Goal: Find specific page/section: Find specific page/section

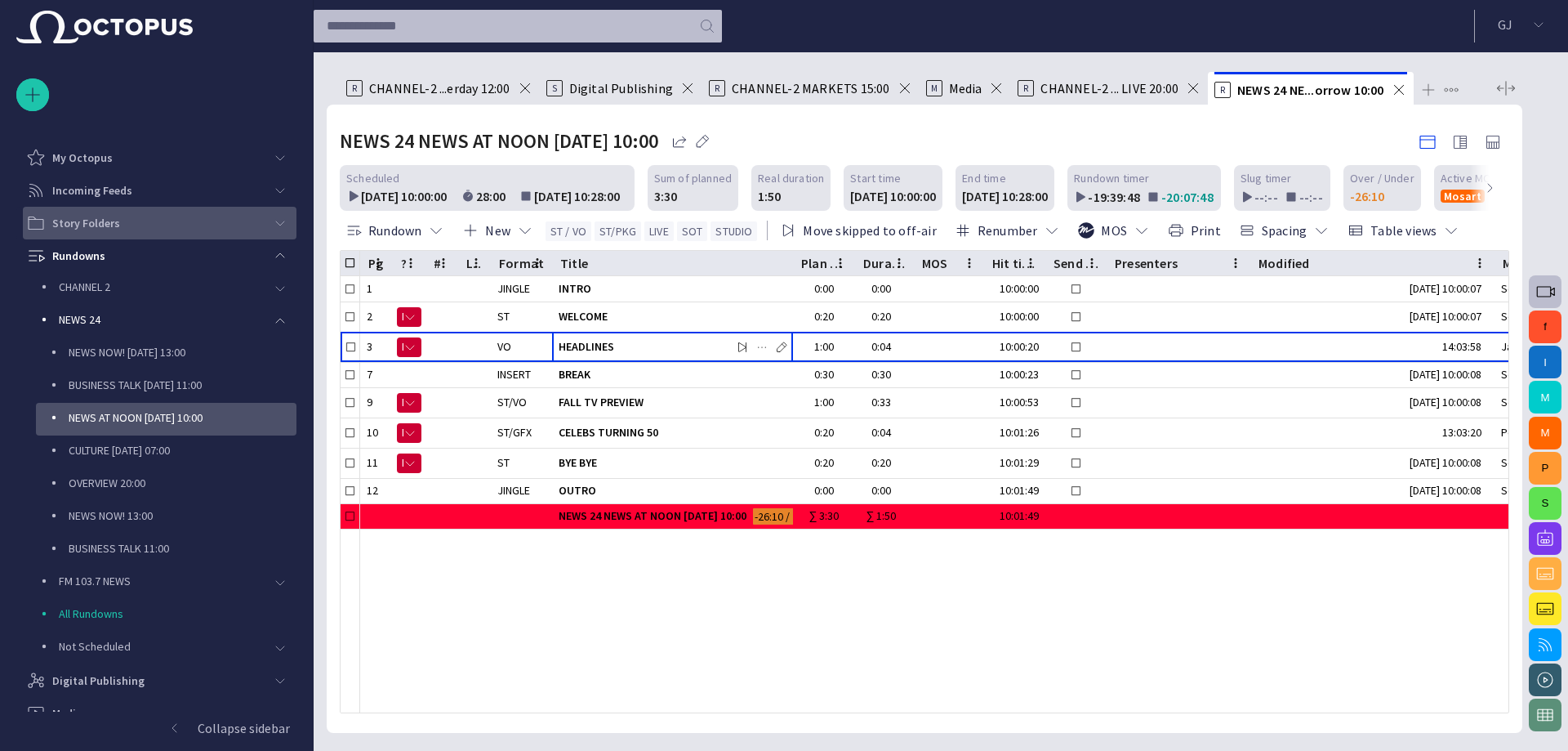
click at [165, 232] on div "Story Folders" at bounding box center [145, 223] width 238 height 26
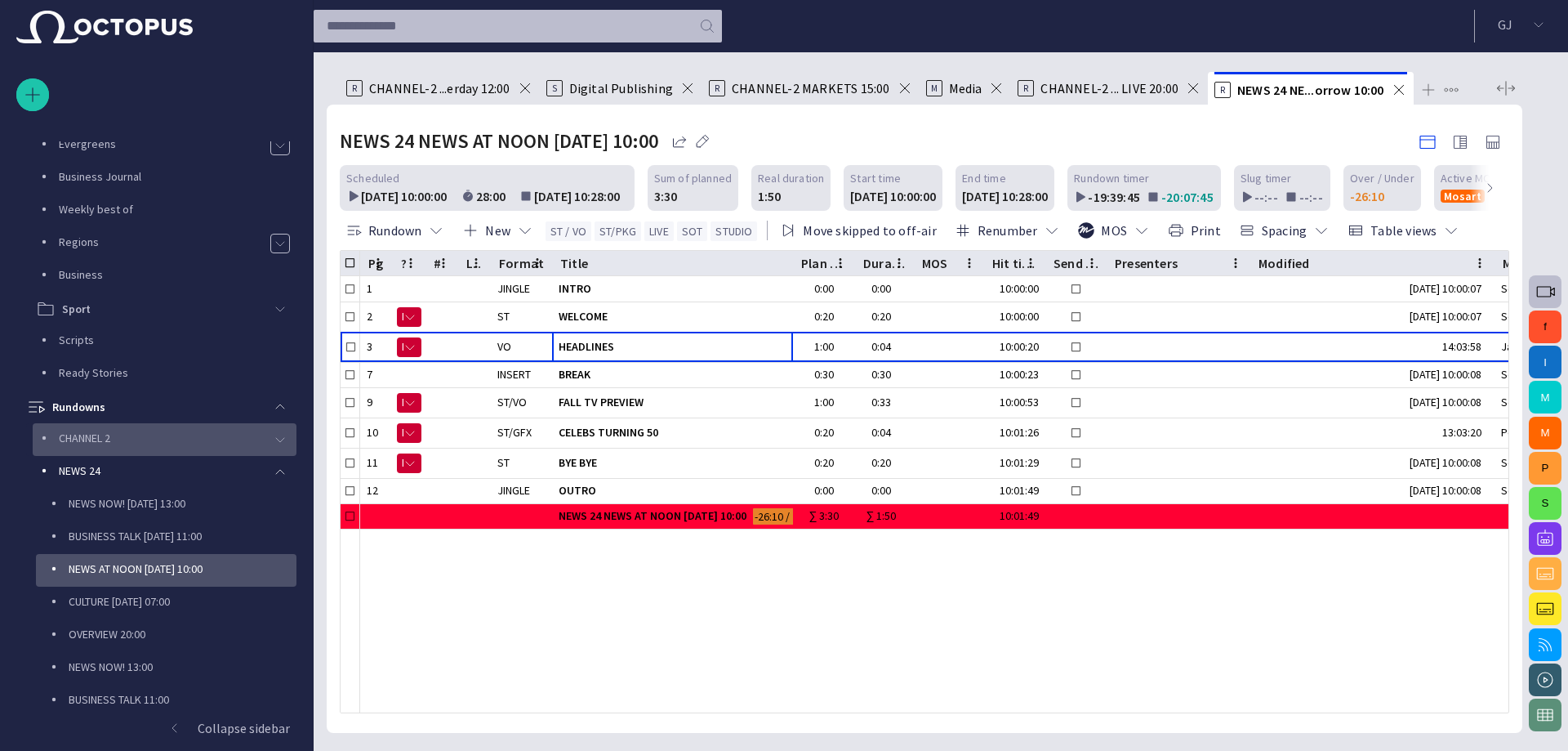
scroll to position [245, 0]
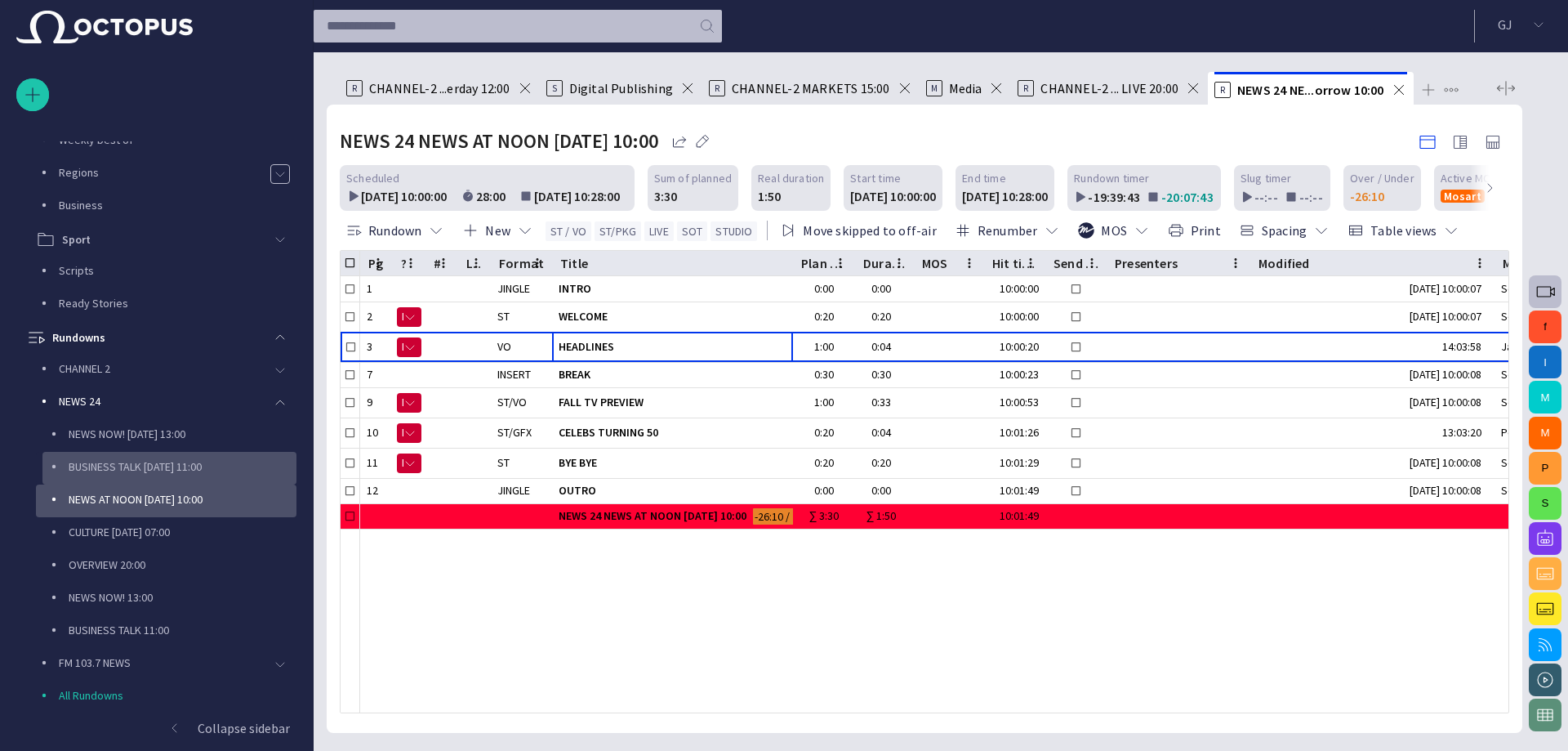
click at [139, 464] on p "BUSINESS TALK [DATE] 11:00" at bounding box center [182, 466] width 228 height 16
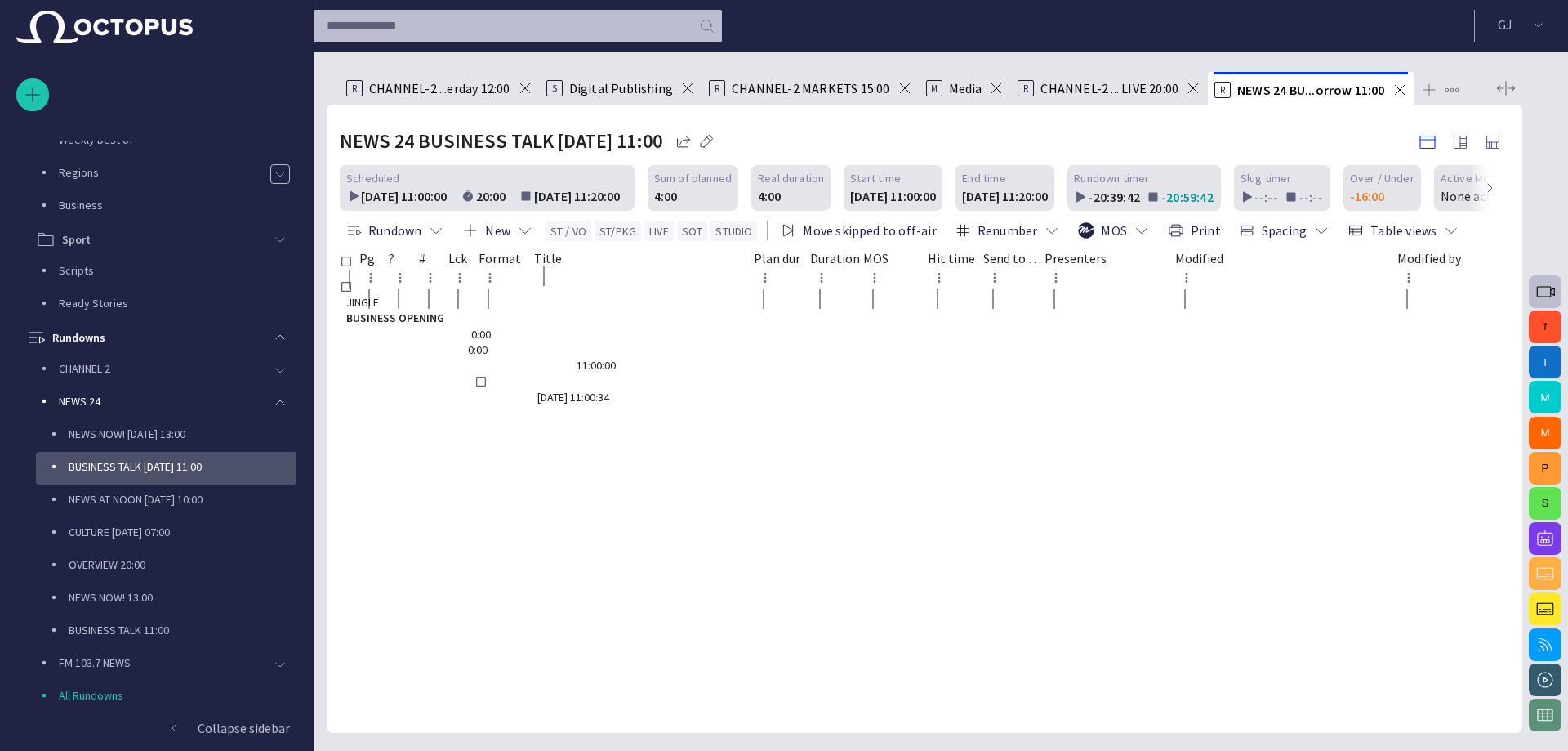
scroll to position [476, 0]
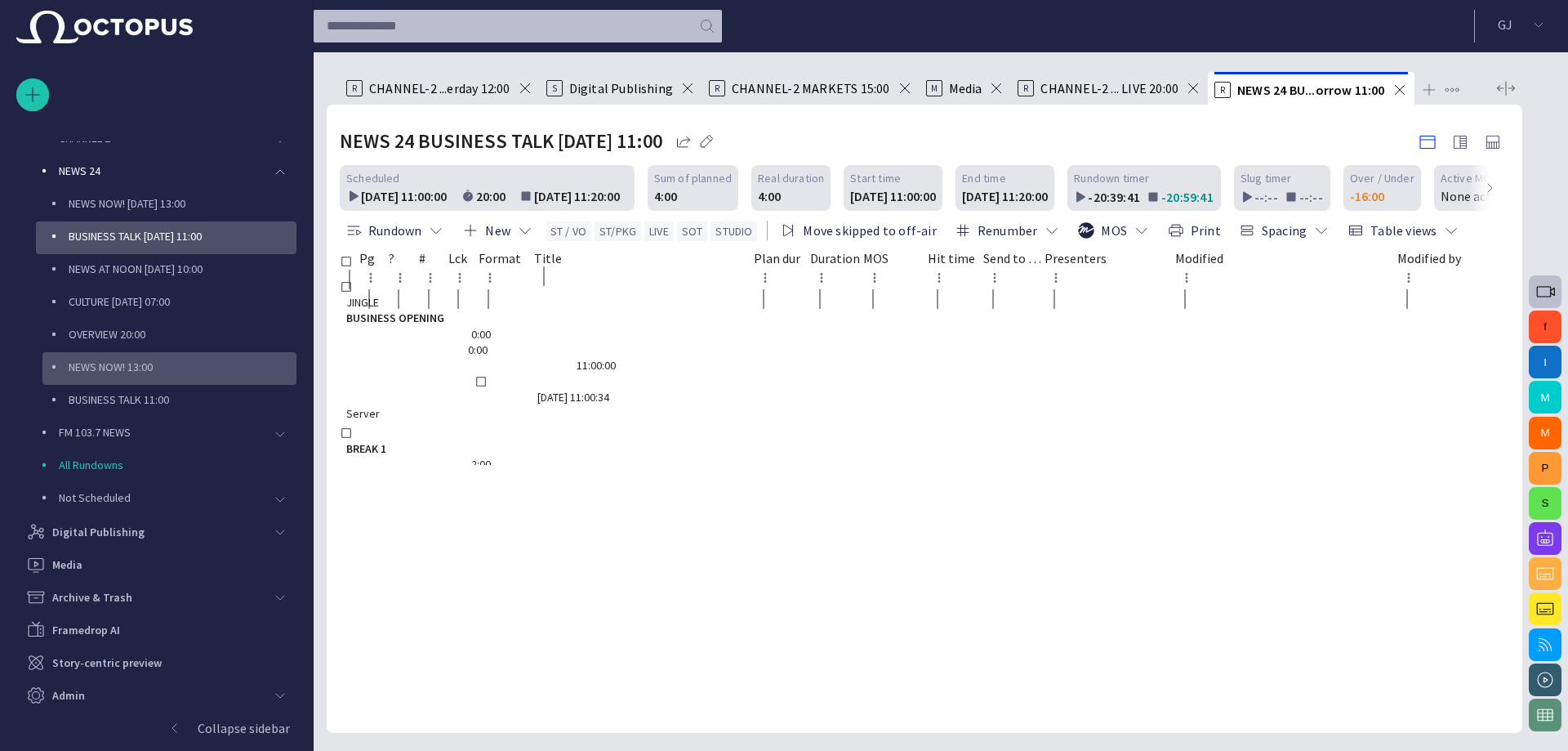
click at [124, 367] on p "NEWS NOW! 13:00" at bounding box center [182, 367] width 228 height 16
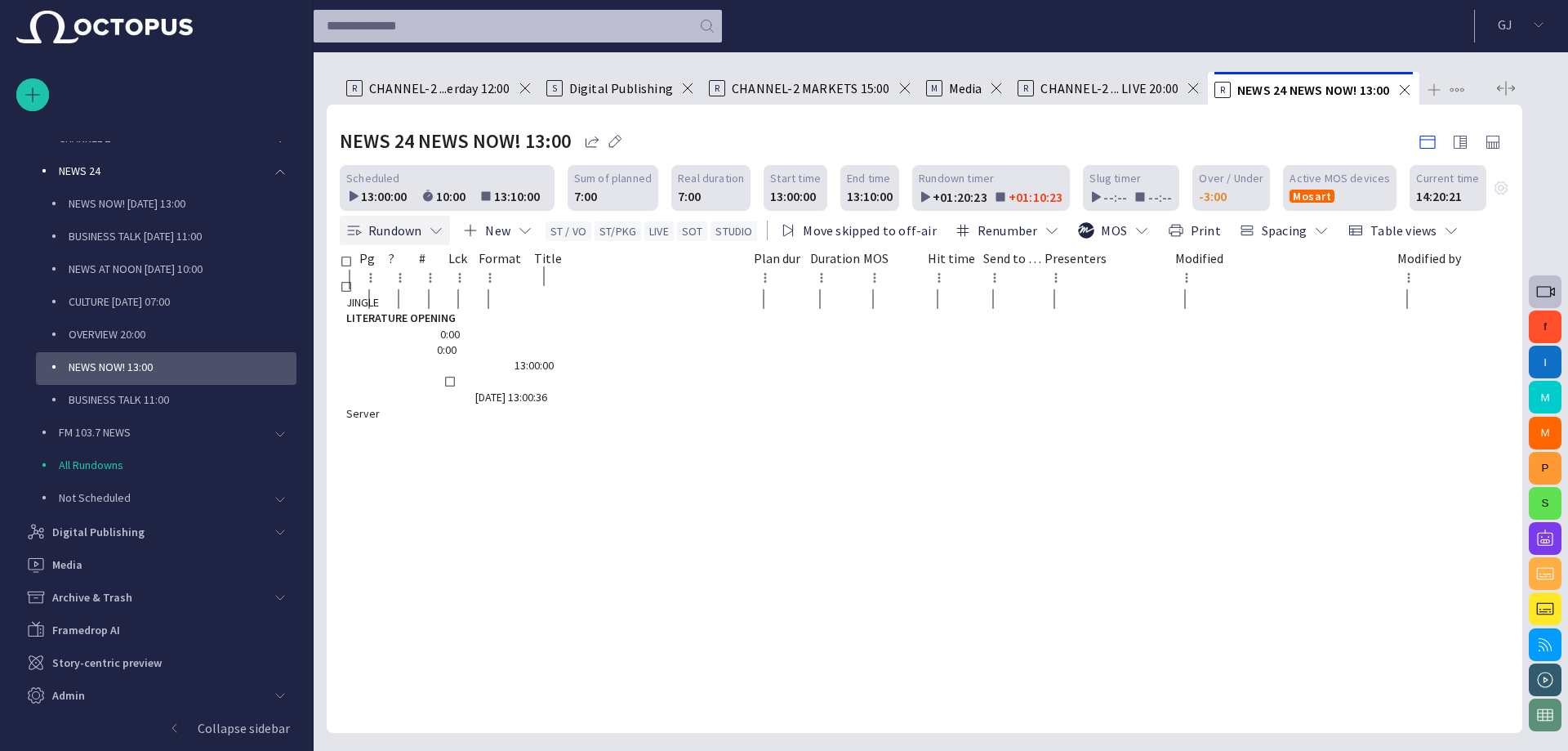
click at [377, 224] on button "Rundown" at bounding box center [394, 230] width 110 height 30
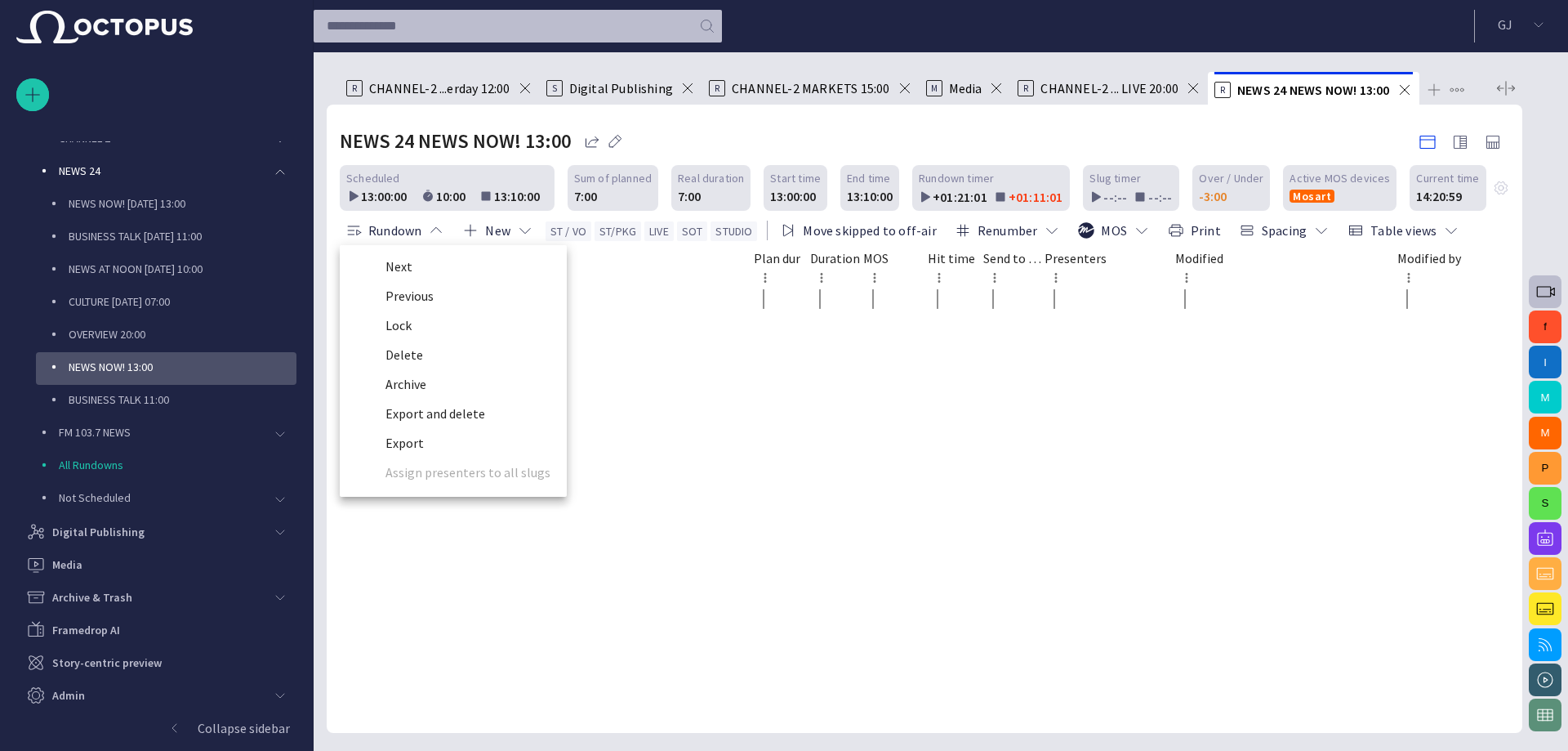
click at [591, 303] on div at bounding box center [784, 376] width 1568 height 751
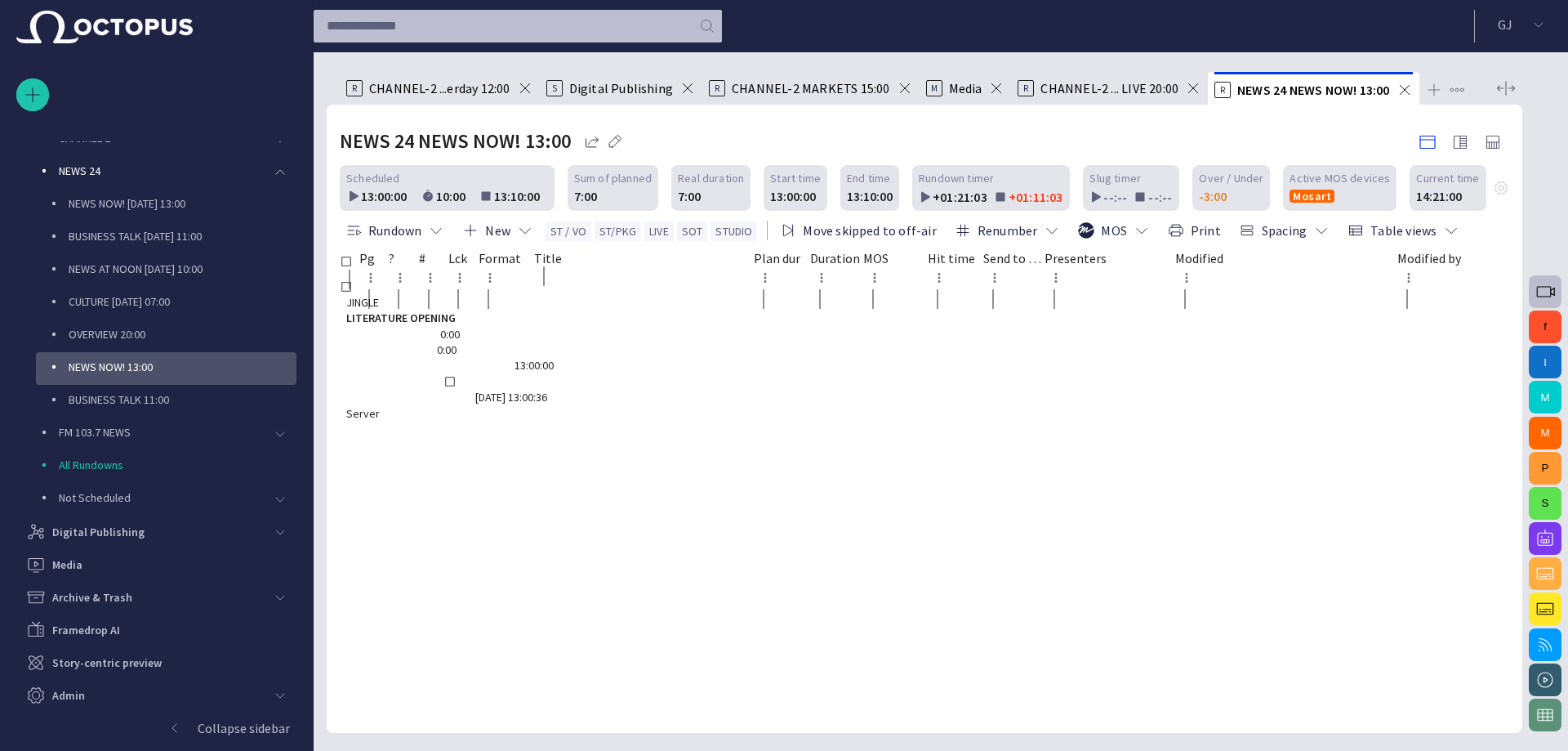
click at [553, 486] on span "INTERVIEW" at bounding box center [450, 494] width 207 height 15
click at [364, 222] on button "Rundown" at bounding box center [394, 230] width 110 height 30
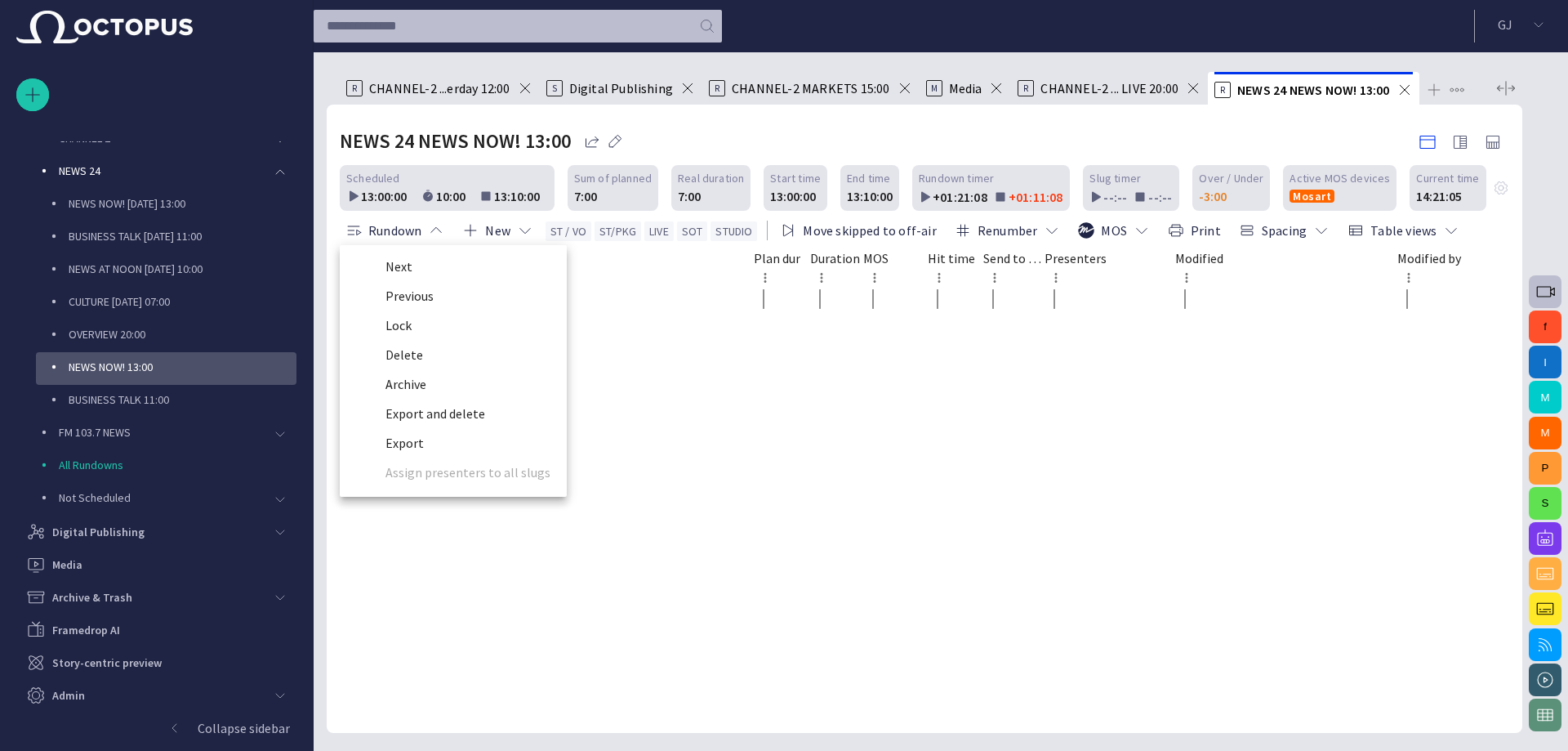
click at [612, 307] on div at bounding box center [784, 376] width 1568 height 751
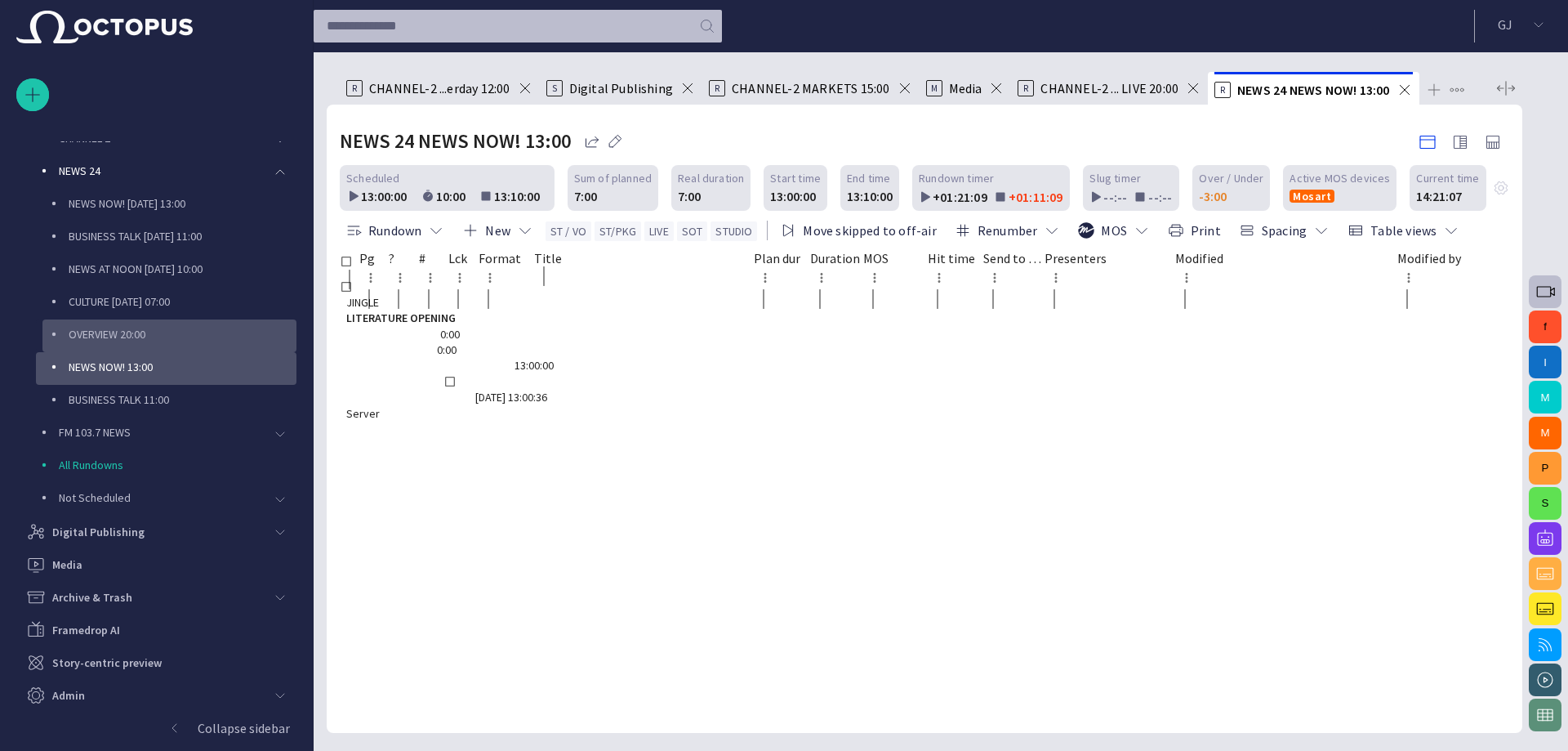
click at [209, 330] on p "OVERVIEW 20:00" at bounding box center [182, 334] width 228 height 16
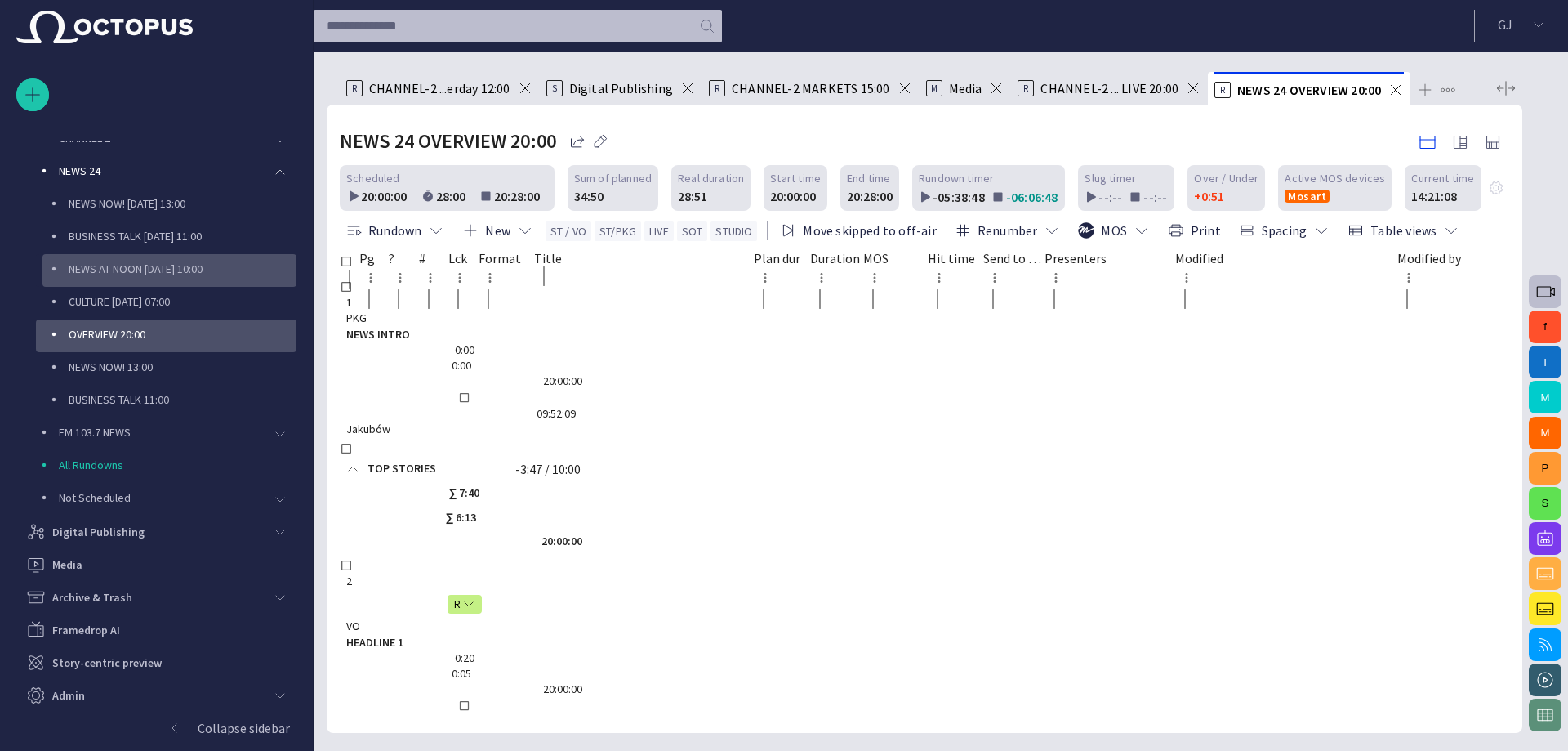
scroll to position [393, 0]
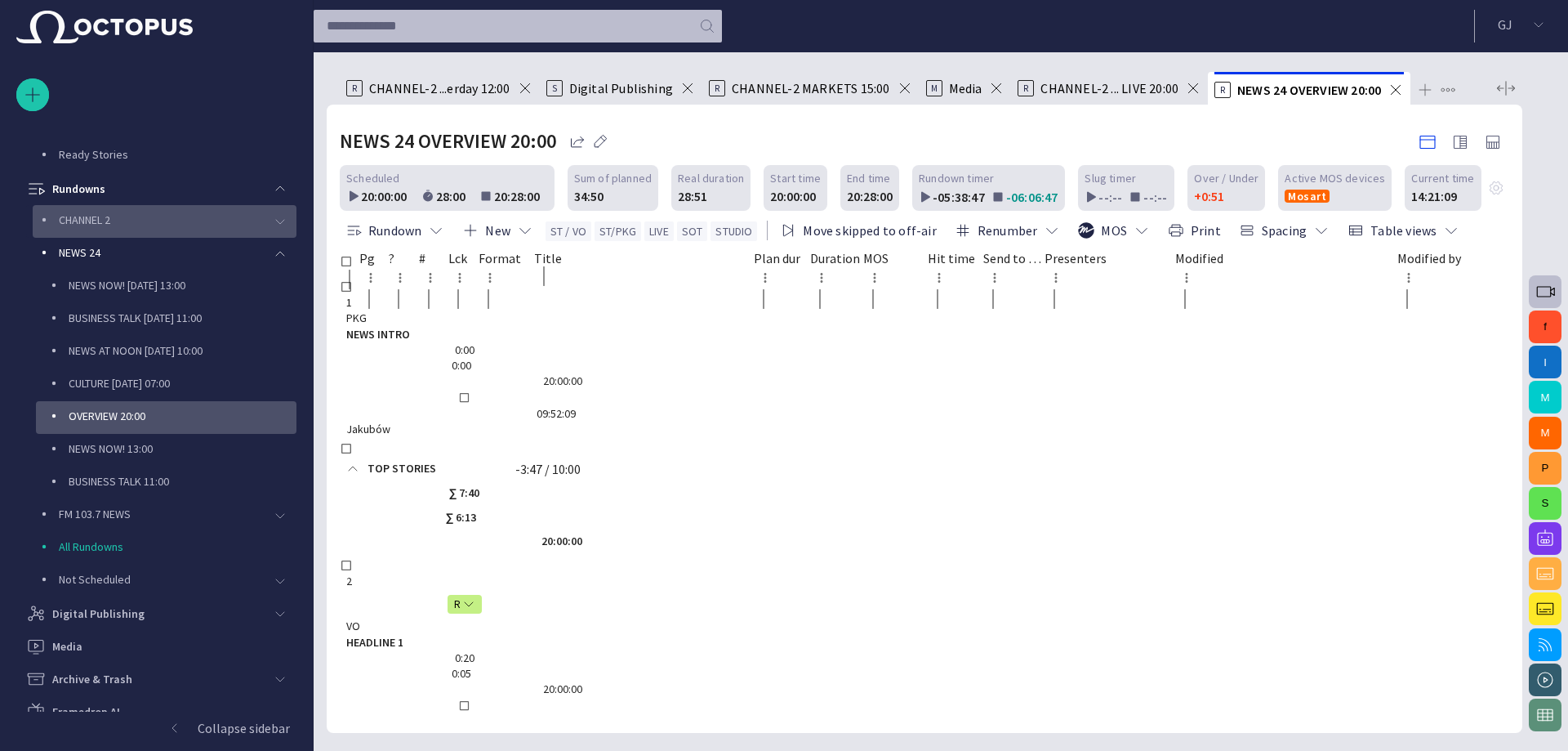
click at [264, 225] on div "main menu" at bounding box center [280, 221] width 33 height 33
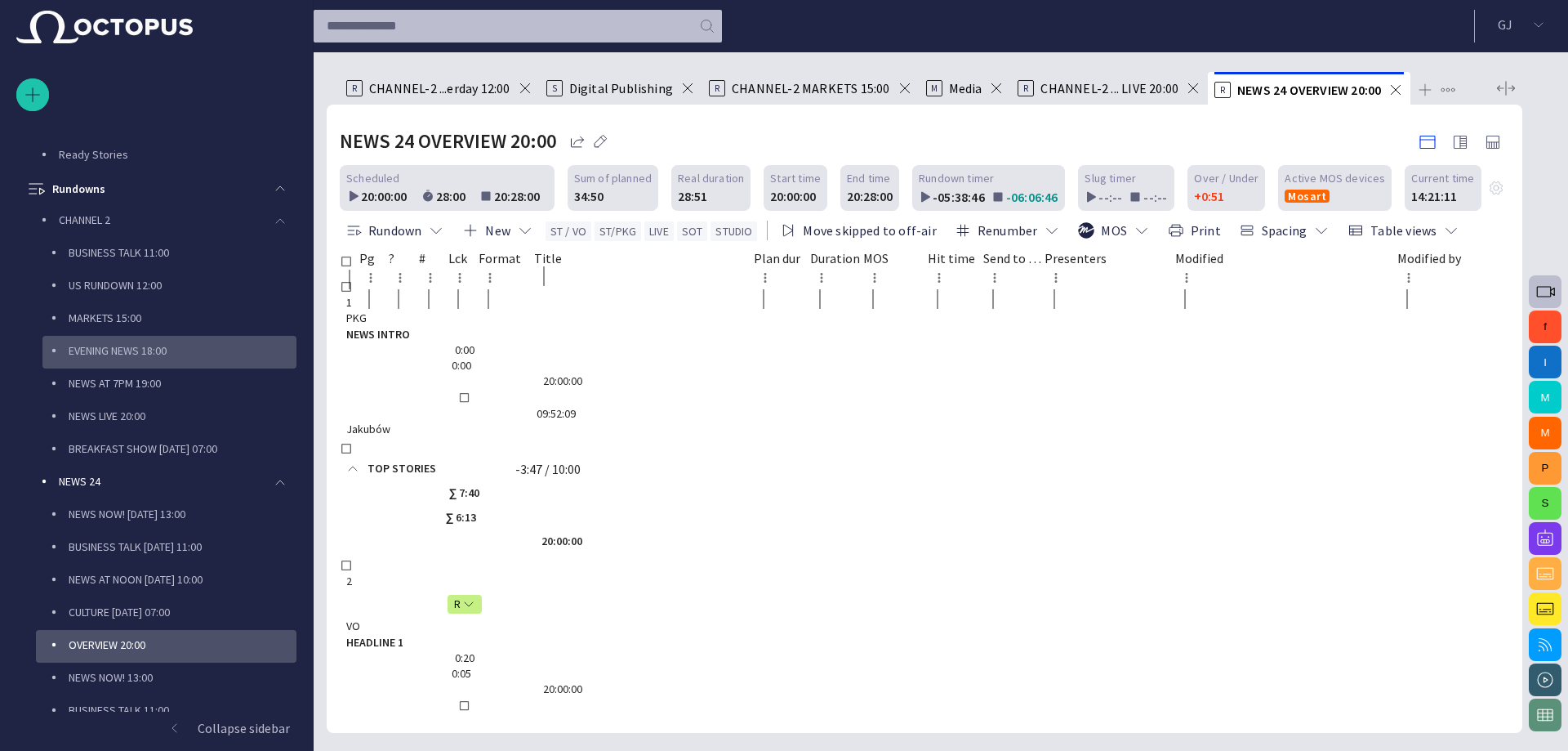
click at [186, 347] on p "EVENING NEWS 18:00" at bounding box center [182, 350] width 228 height 16
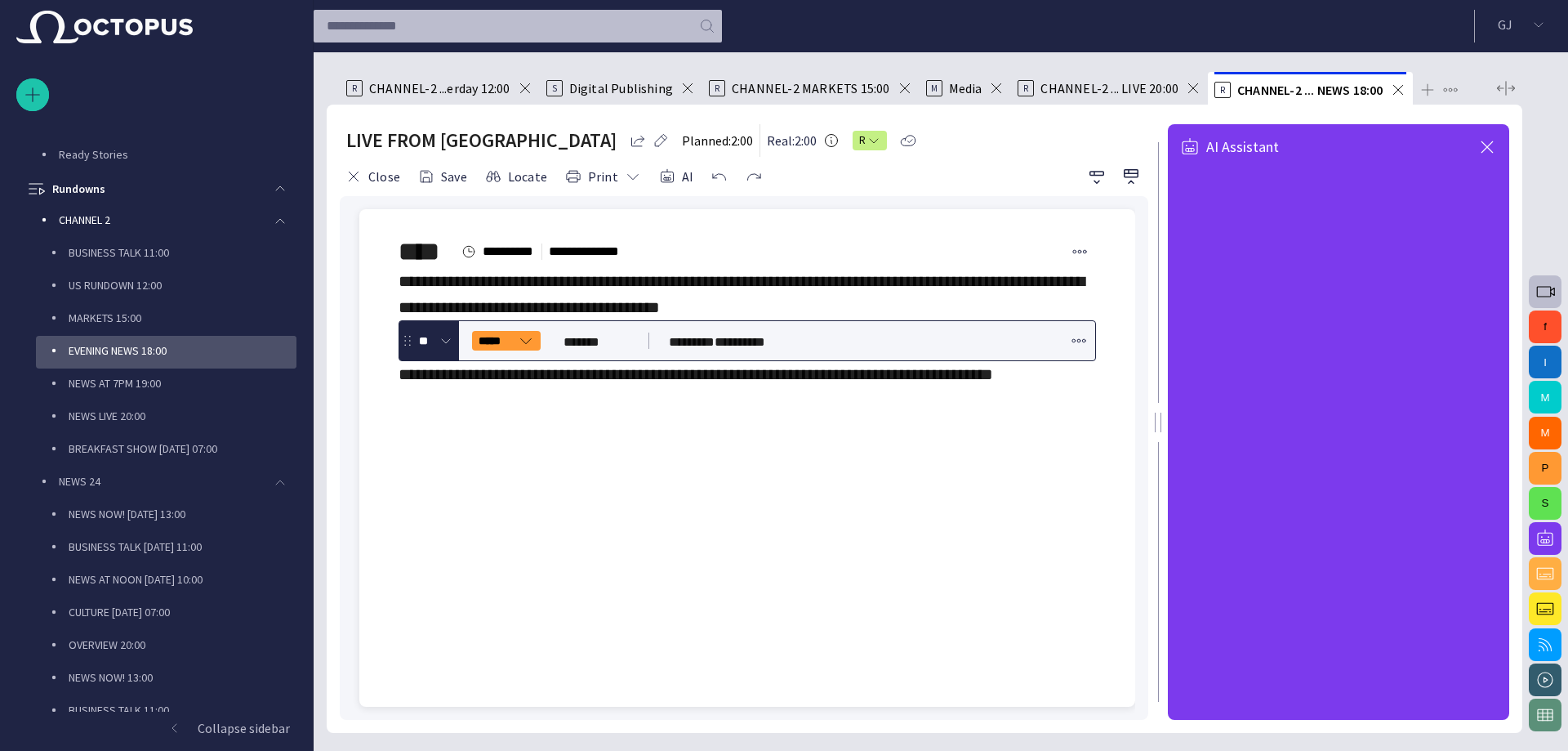
scroll to position [458, 0]
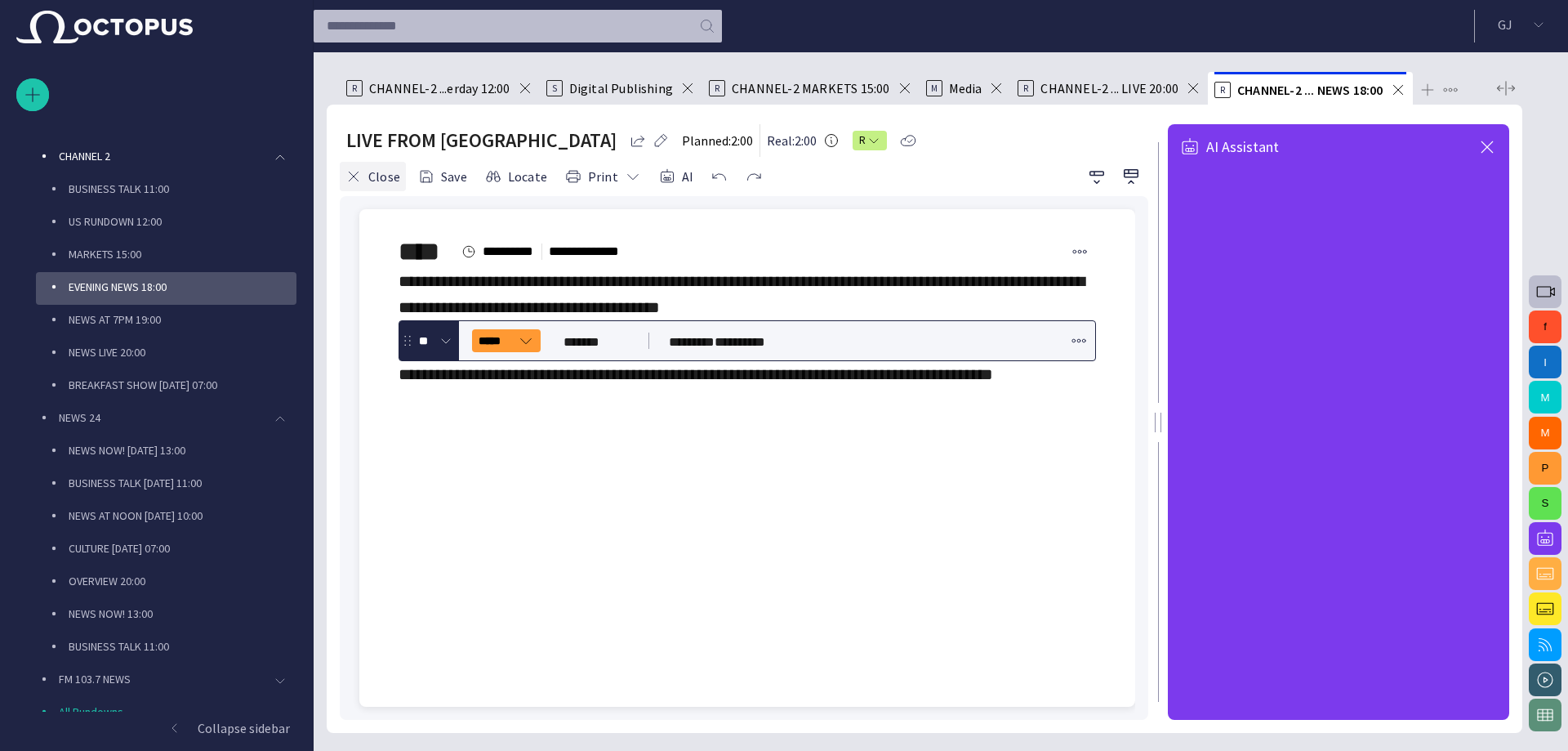
click at [373, 174] on button "Close" at bounding box center [373, 176] width 66 height 30
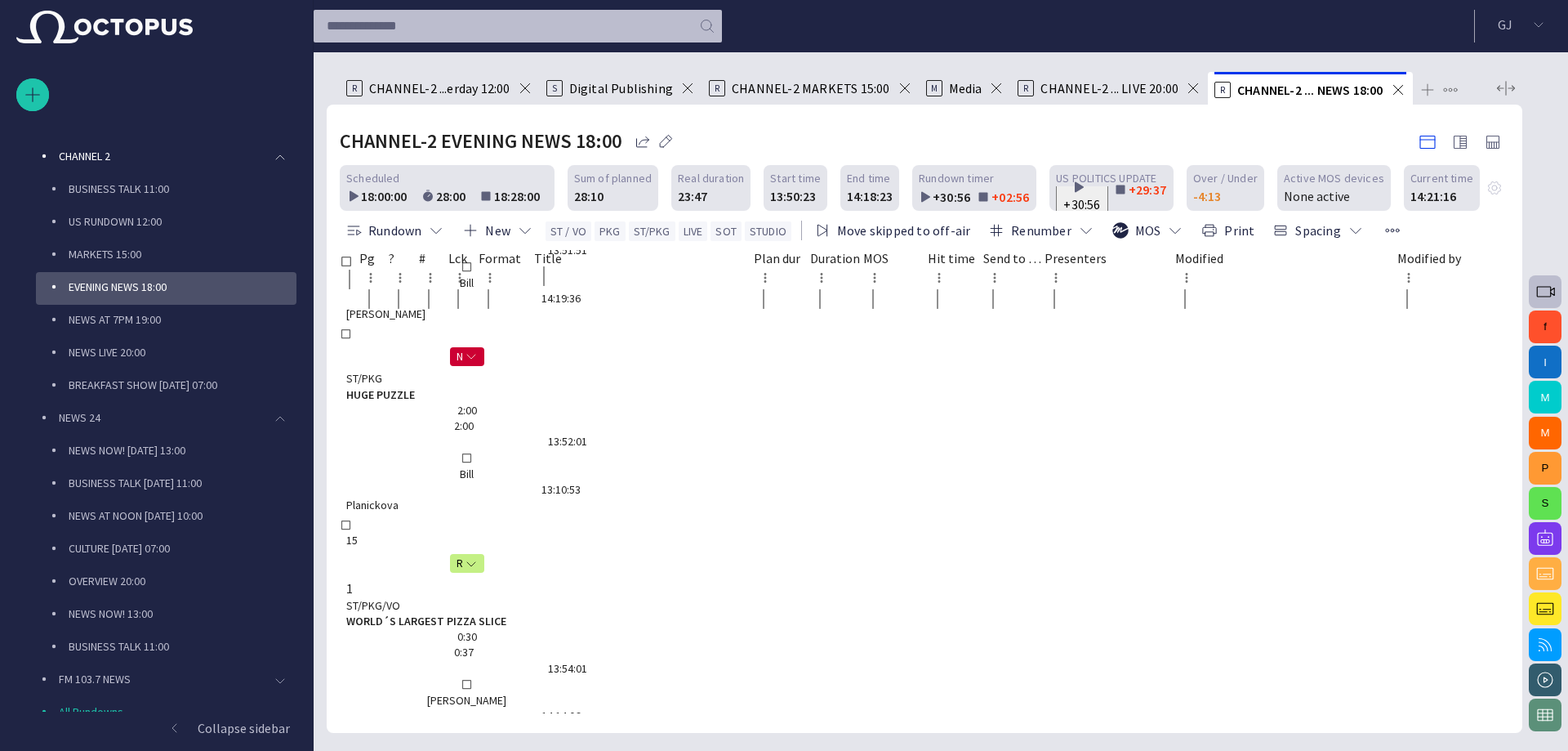
scroll to position [477, 0]
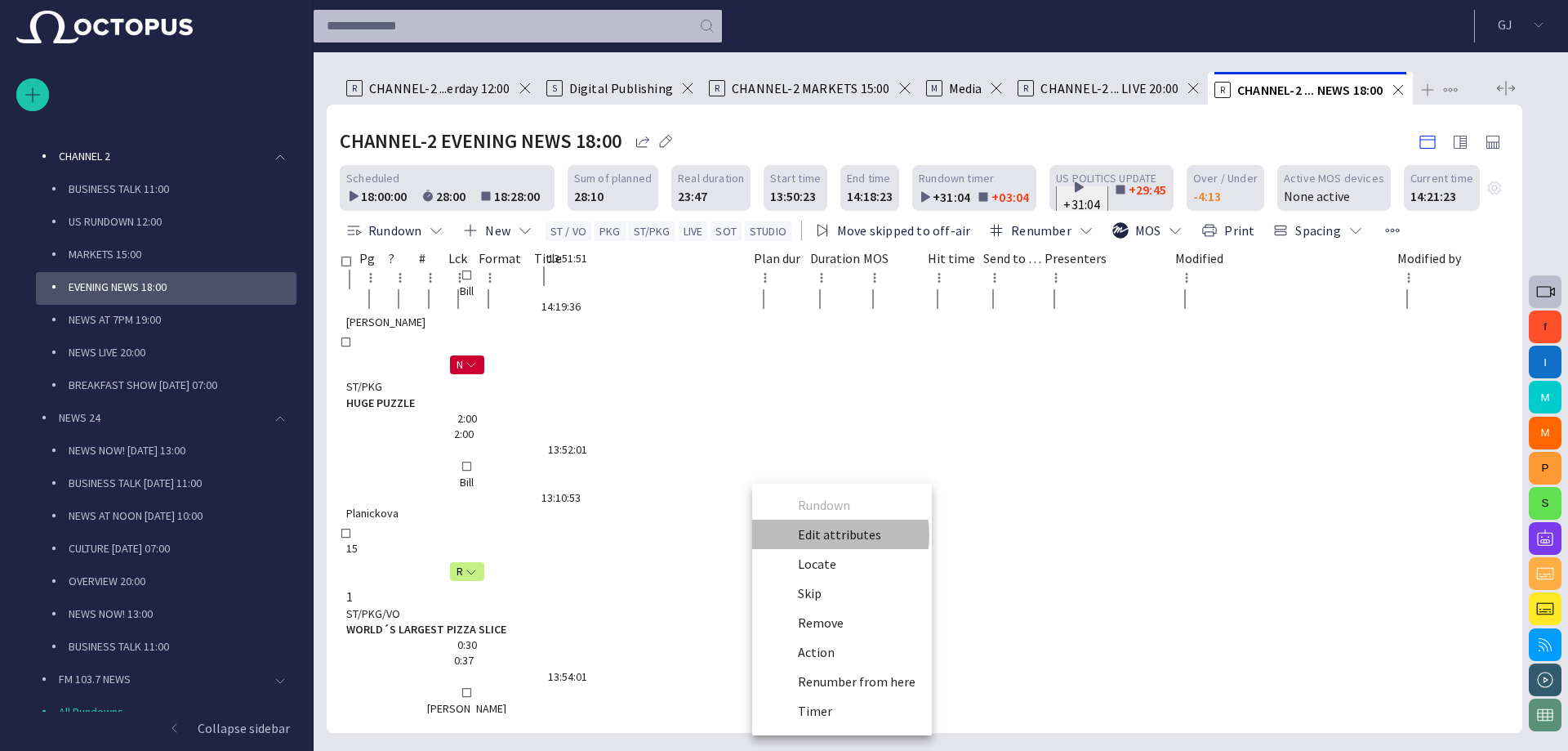
click at [830, 535] on li "Edit attributes" at bounding box center [841, 534] width 180 height 30
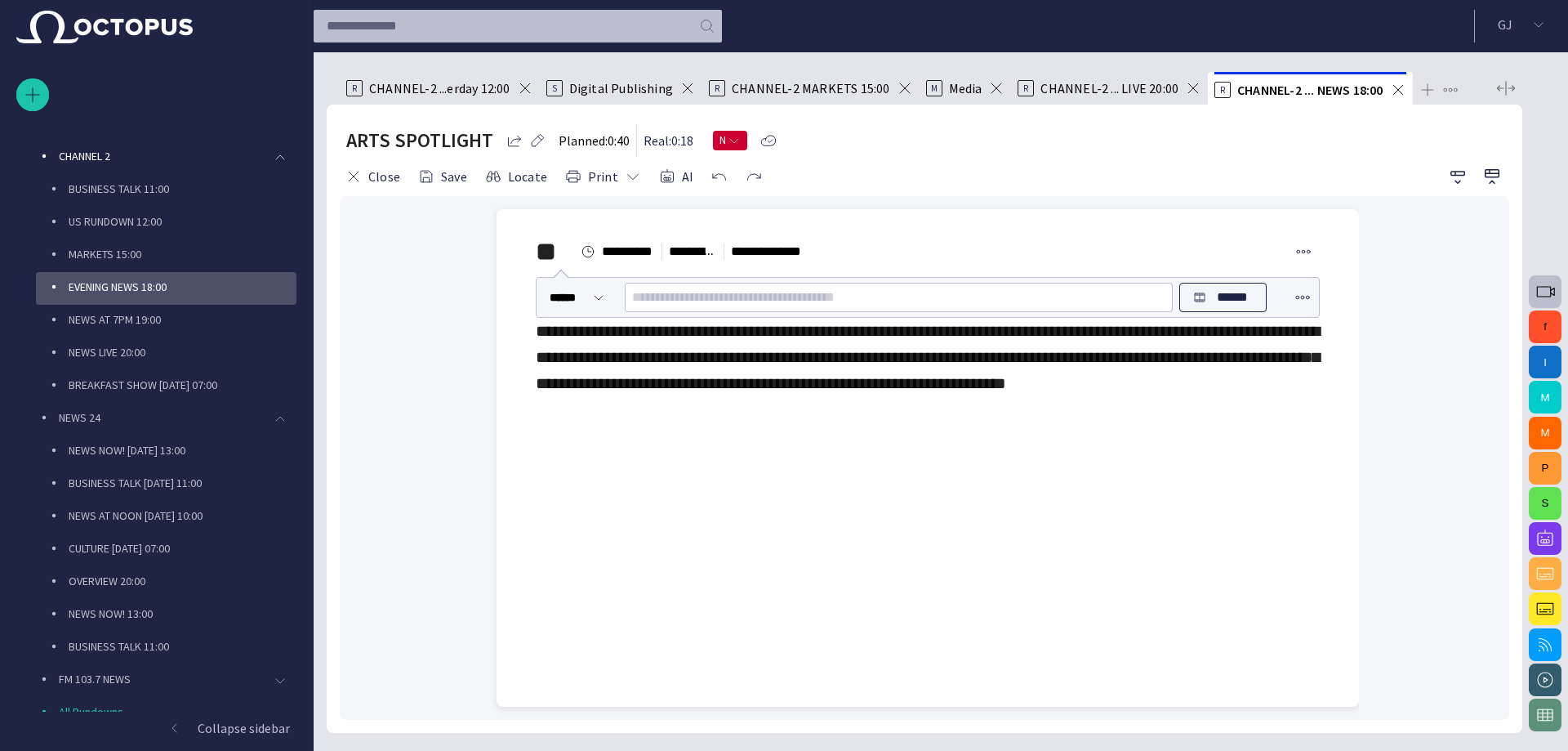
click at [670, 422] on div "**********" at bounding box center [927, 316] width 836 height 213
click at [497, 412] on span "button" at bounding box center [496, 416] width 20 height 31
click at [620, 282] on span "Using PilotEdge" at bounding box center [574, 274] width 90 height 16
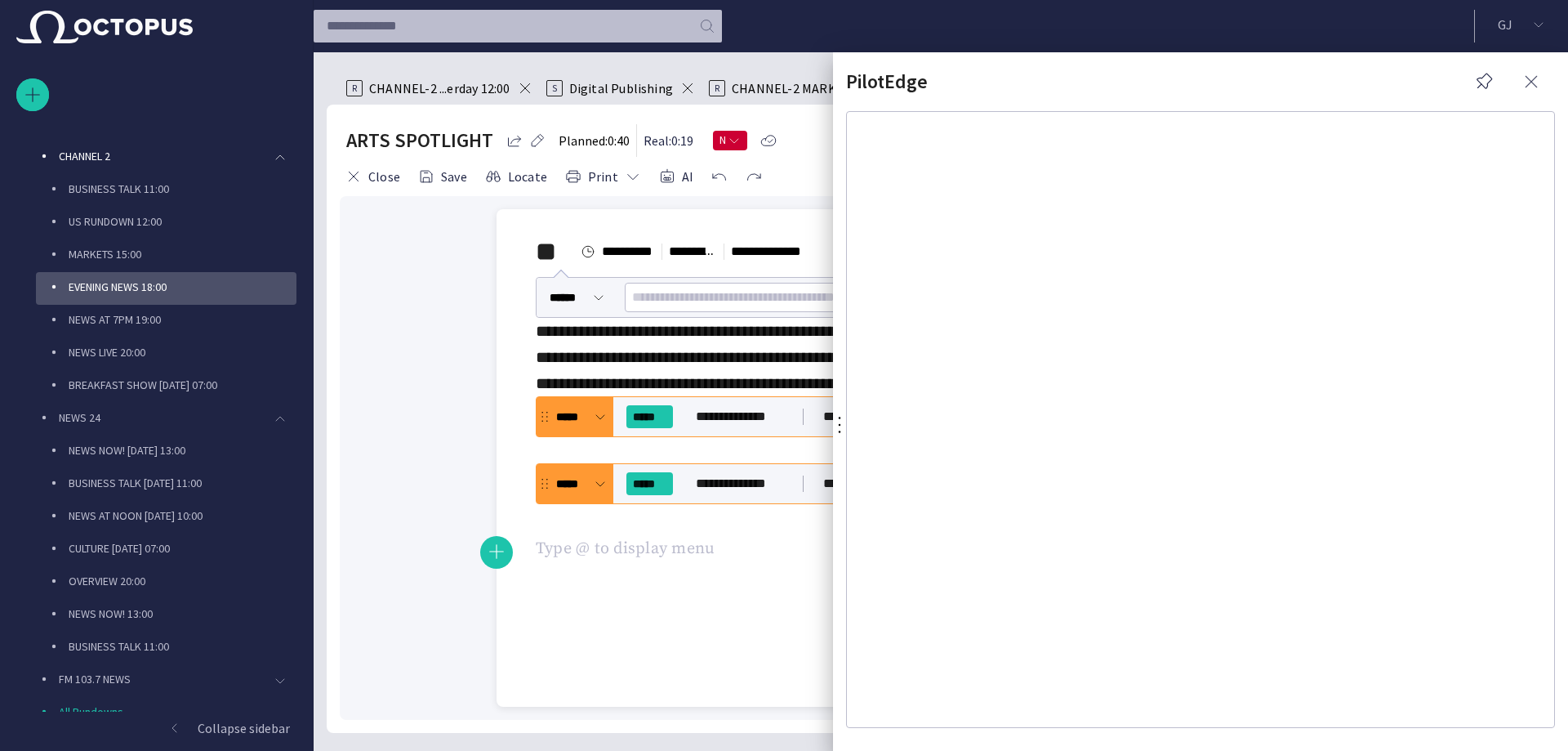
click at [1538, 74] on span "button" at bounding box center [1531, 81] width 20 height 20
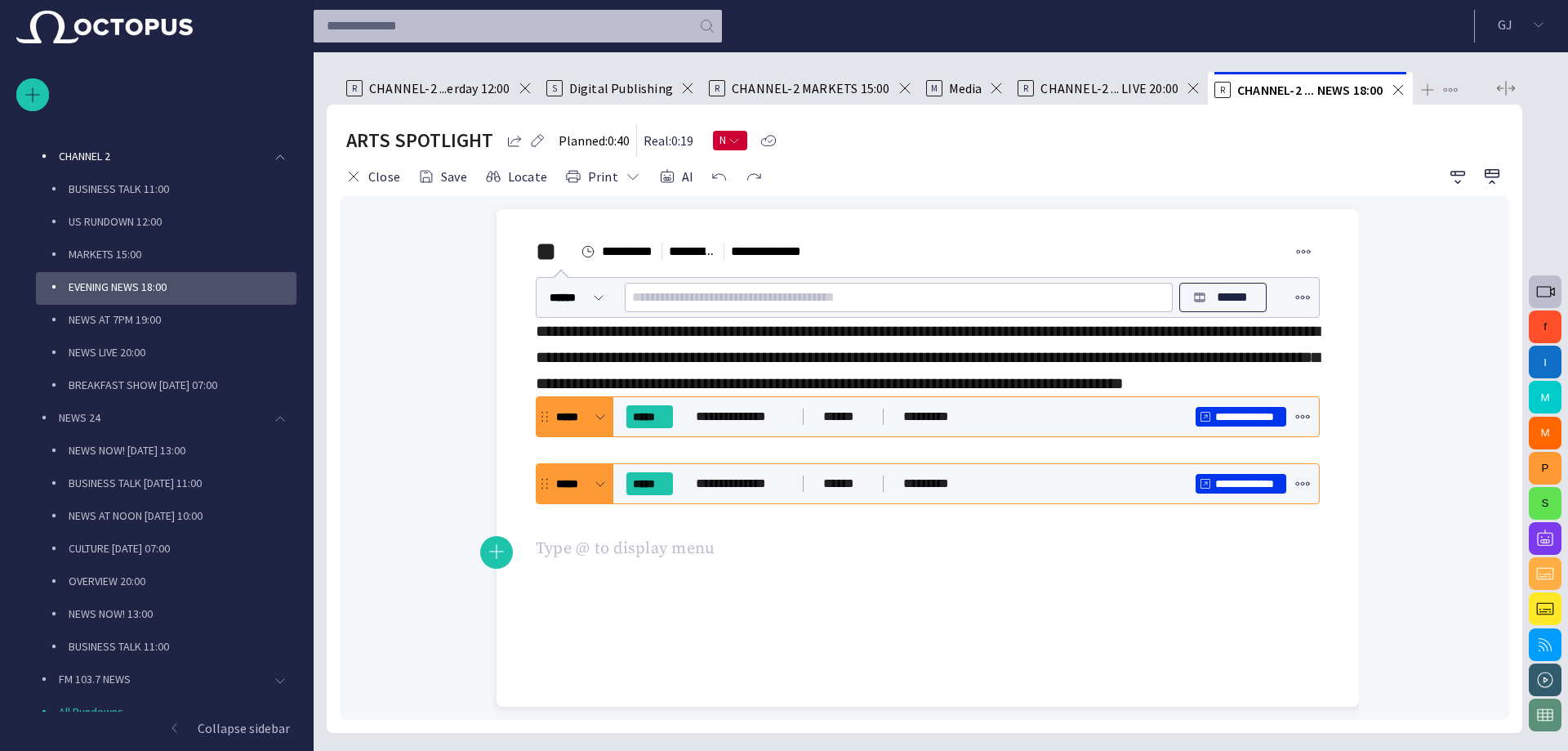
click at [599, 556] on div "**********" at bounding box center [927, 383] width 836 height 347
click at [498, 549] on span "button" at bounding box center [496, 551] width 20 height 31
click at [553, 282] on span "PKG" at bounding box center [541, 274] width 24 height 16
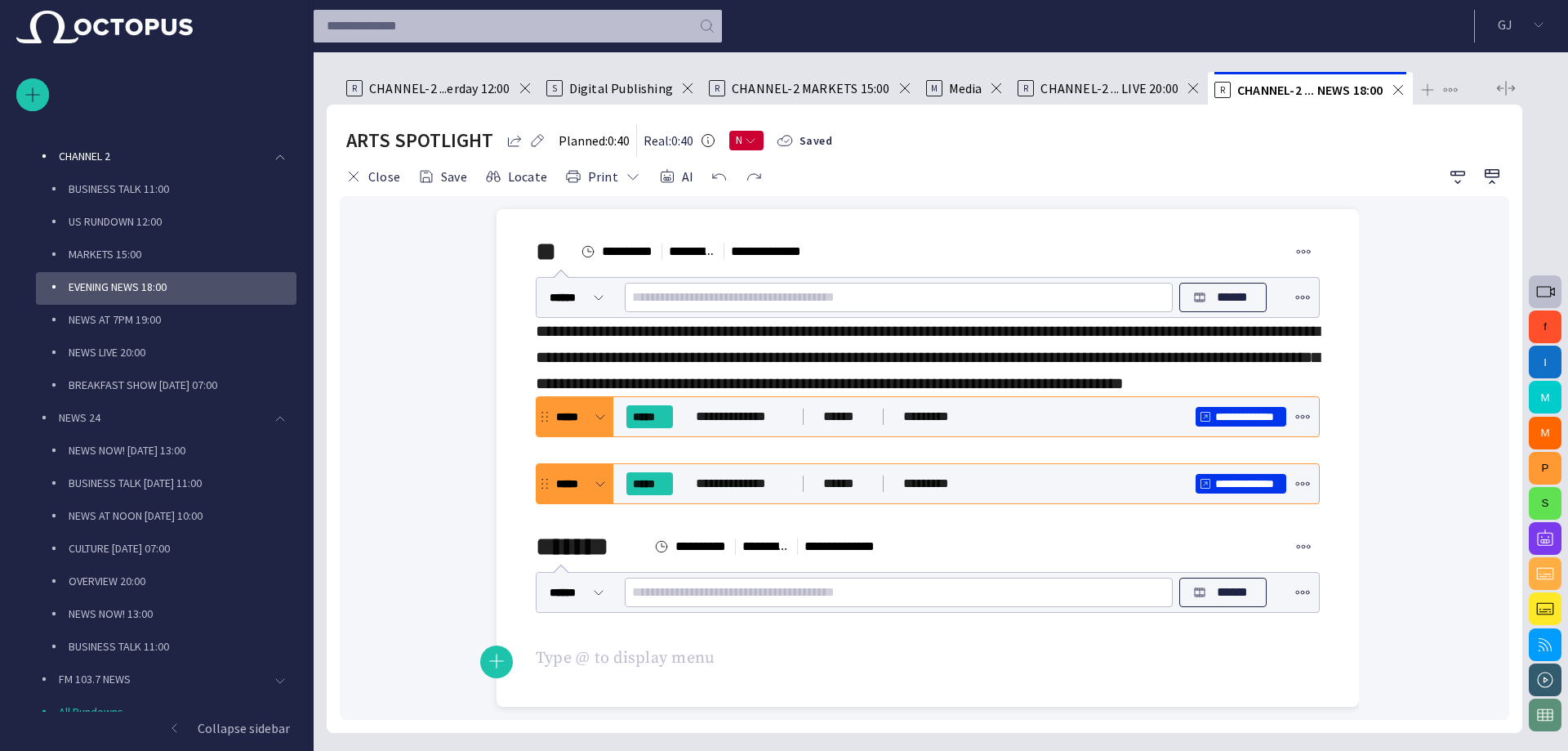
click at [724, 605] on input "text" at bounding box center [898, 592] width 534 height 26
type input "*"
type input "***"
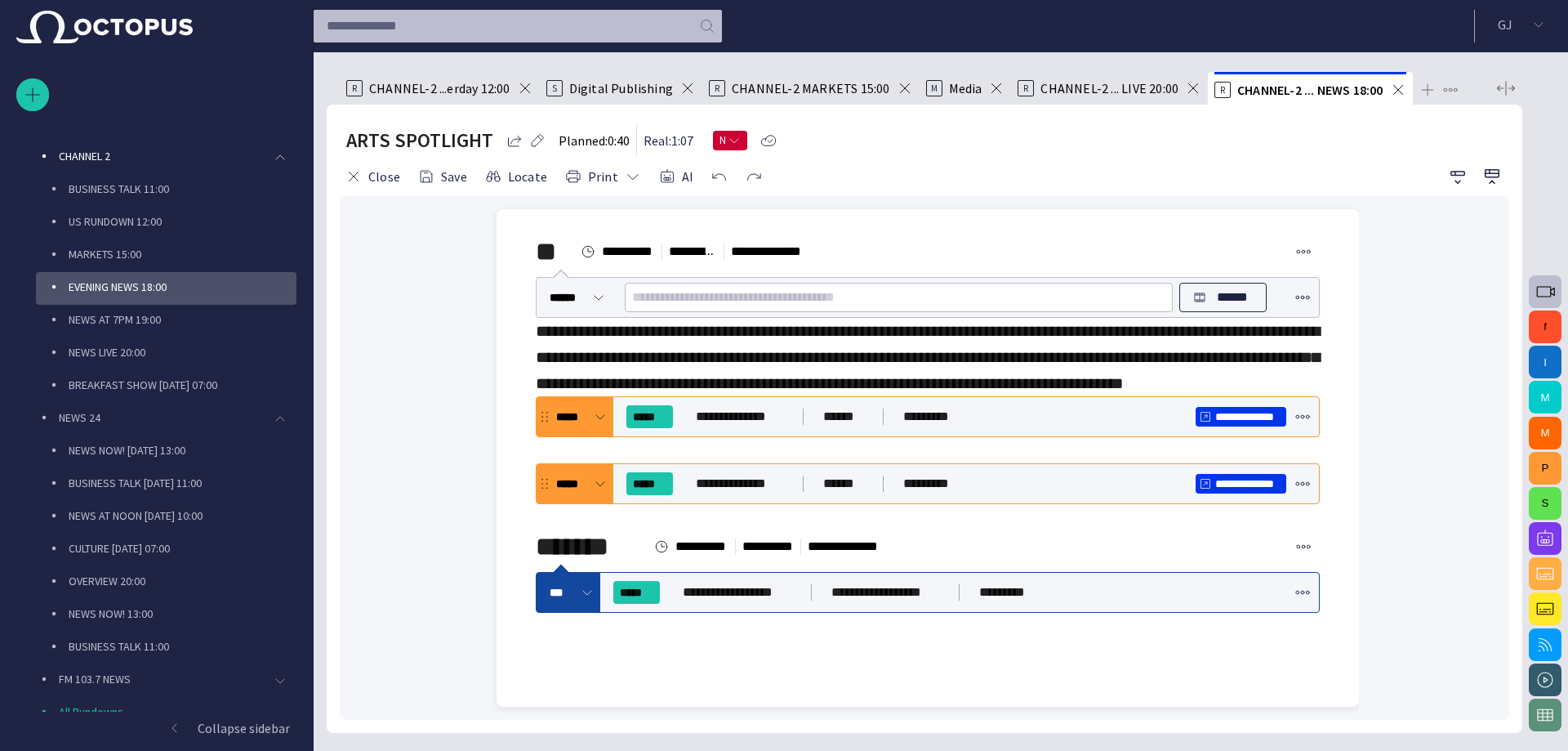
click at [600, 490] on span at bounding box center [600, 484] width 13 height 13
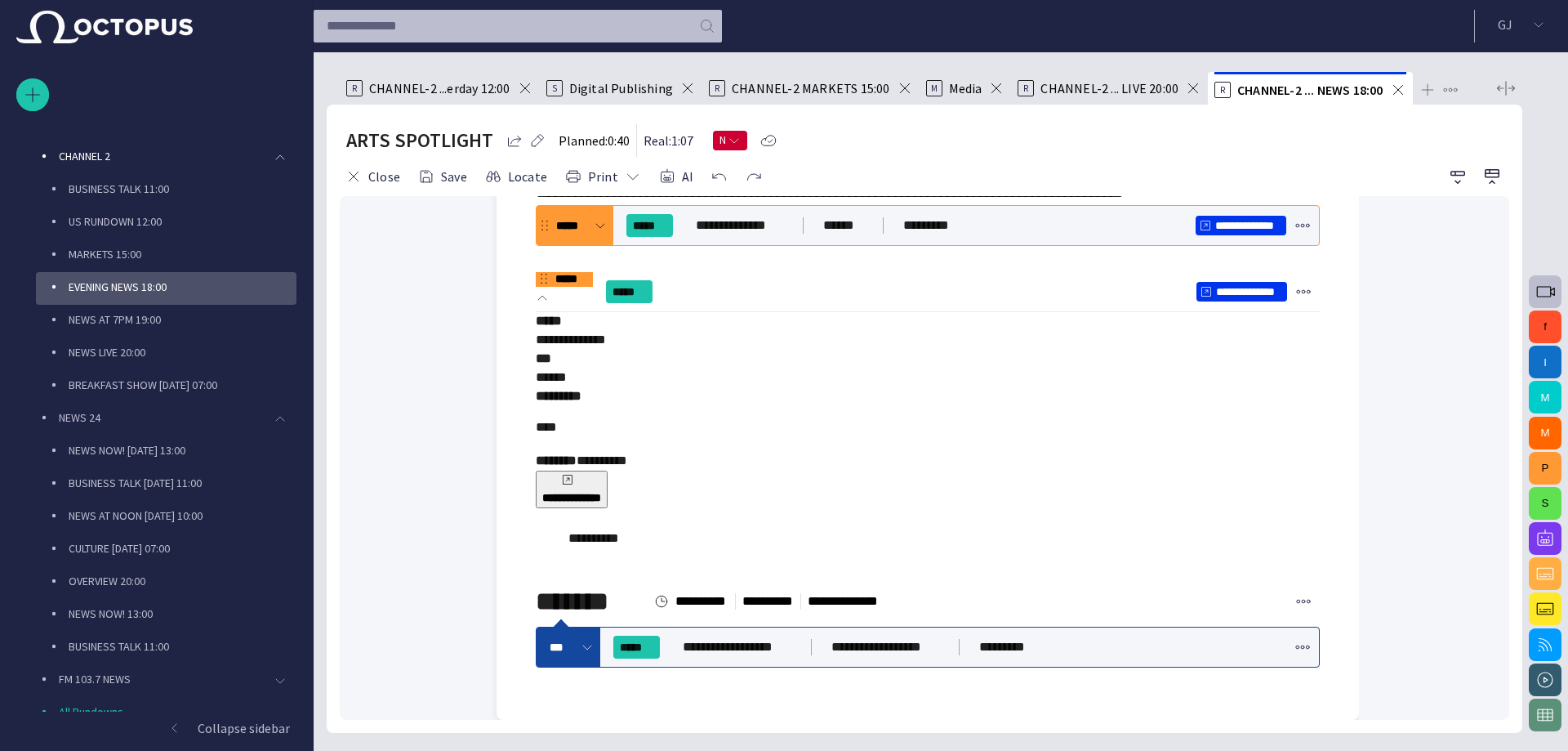
scroll to position [209, 0]
click at [585, 650] on span at bounding box center [587, 646] width 13 height 13
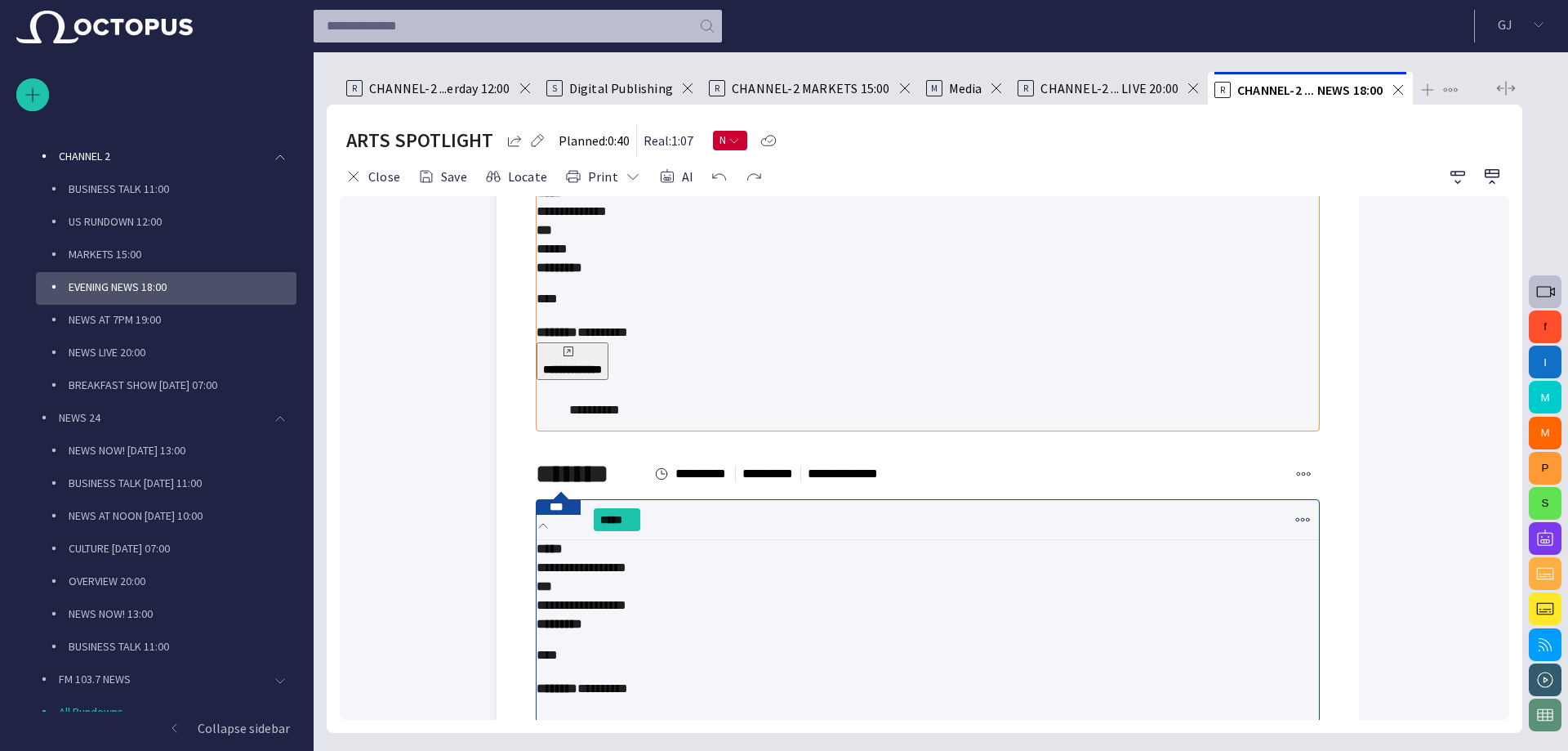
scroll to position [442, 0]
